Goal: Transaction & Acquisition: Purchase product/service

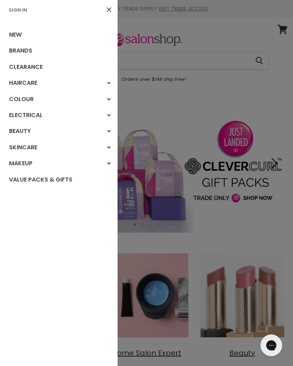
click at [24, 10] on link "Sign In" at bounding box center [18, 10] width 24 height 7
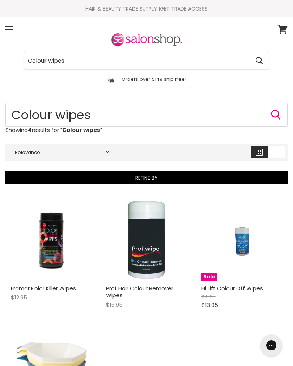
click at [205, 63] on input "Colour wipes" at bounding box center [137, 60] width 226 height 17
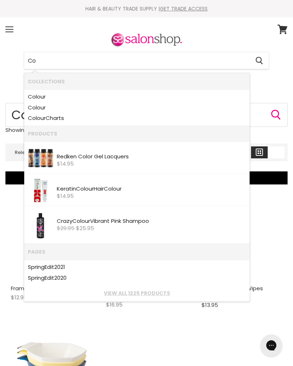
type input "C"
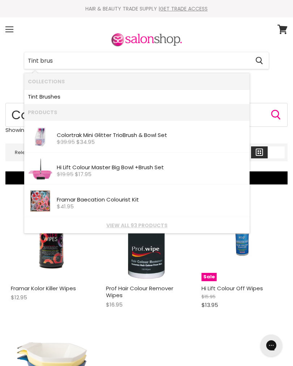
type input "Tint brush"
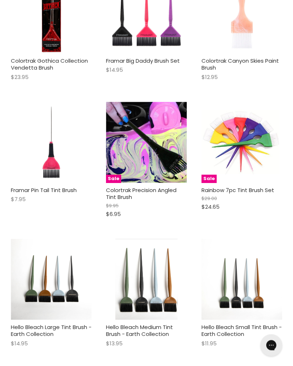
scroll to position [623, 0]
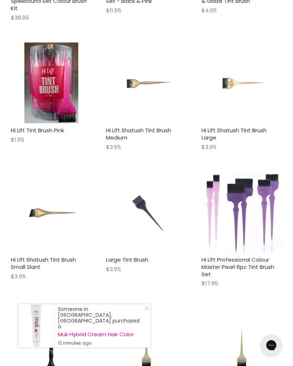
scroll to position [1761, 0]
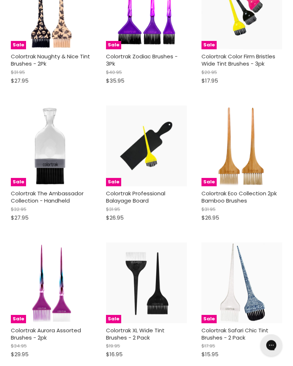
scroll to position [2891, 0]
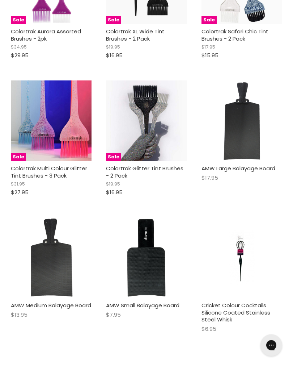
scroll to position [3190, 0]
click at [239, 127] on img "Main content" at bounding box center [242, 120] width 54 height 81
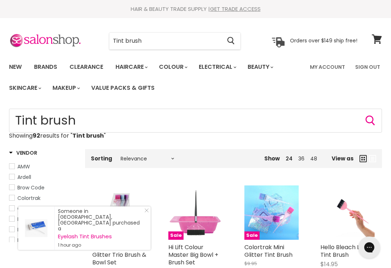
click at [289, 98] on ul "New Brands Clearance Haircare" at bounding box center [155, 77] width 302 height 42
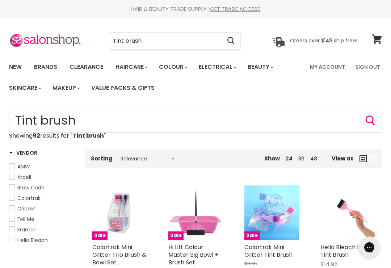
click at [210, 38] on input "Tint brush" at bounding box center [165, 41] width 112 height 17
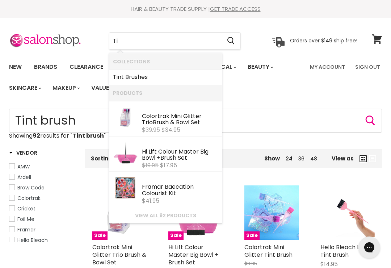
type input "T"
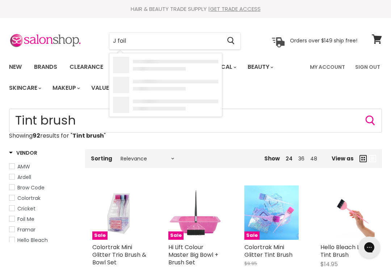
type input "J foils"
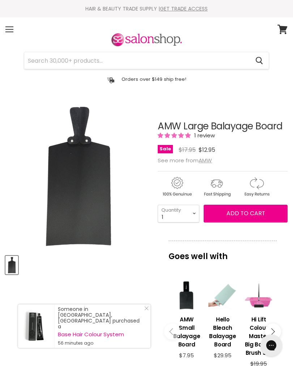
click at [148, 312] on div "Someone in Glenbrook, Australia purchased a Base Hair Colour System 56 minutes …" at bounding box center [84, 325] width 133 height 43
click at [146, 310] on icon "Close Icon" at bounding box center [146, 308] width 4 height 4
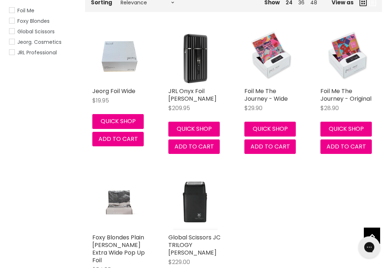
scroll to position [156, 0]
click at [121, 51] on img "Main content" at bounding box center [119, 56] width 54 height 54
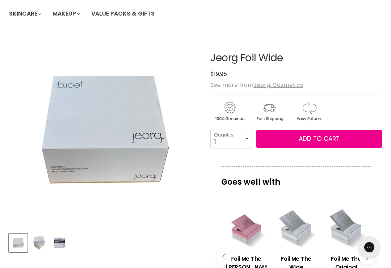
scroll to position [75, 0]
